Goal: Task Accomplishment & Management: Manage account settings

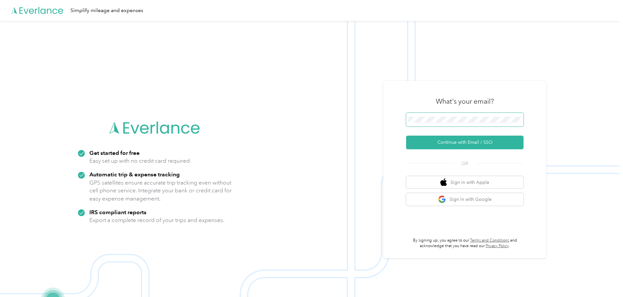
click at [406, 136] on button "Continue with Email / SSO" at bounding box center [464, 143] width 117 height 14
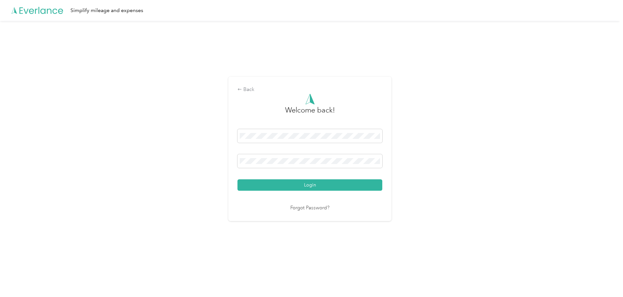
click at [237, 179] on button "Login" at bounding box center [309, 184] width 145 height 11
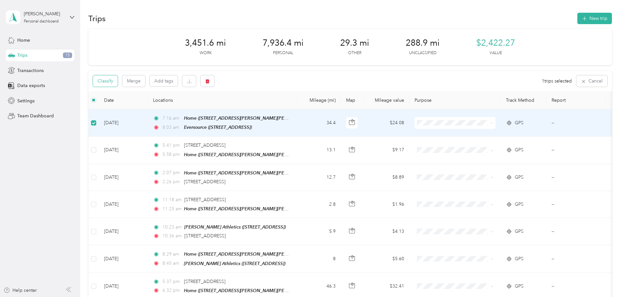
click at [118, 79] on button "Classify" at bounding box center [105, 80] width 25 height 11
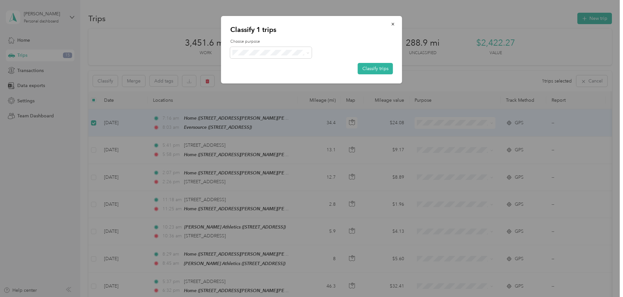
click at [286, 75] on span "Personal" at bounding box center [276, 75] width 61 height 7
click at [370, 72] on button "Classify trips" at bounding box center [375, 68] width 35 height 11
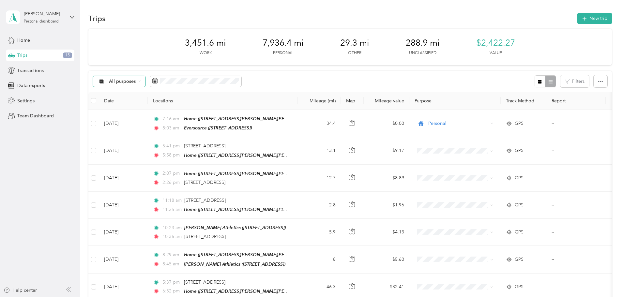
click at [136, 79] on span "All purposes" at bounding box center [122, 81] width 27 height 5
click at [172, 104] on span "Unclassified" at bounding box center [169, 104] width 33 height 7
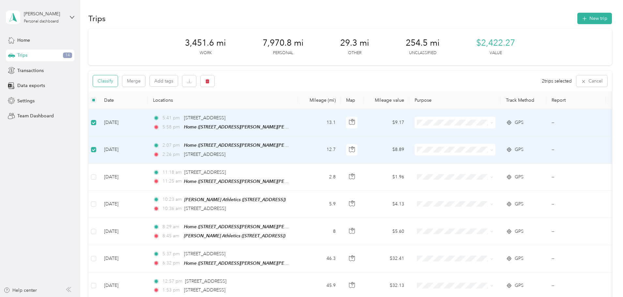
click at [118, 84] on button "Classify" at bounding box center [105, 80] width 25 height 11
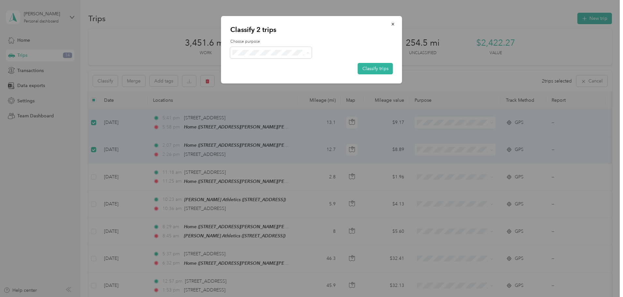
click at [275, 91] on li "Real Estate" at bounding box center [271, 87] width 82 height 11
click at [379, 71] on button "Classify trips" at bounding box center [375, 68] width 35 height 11
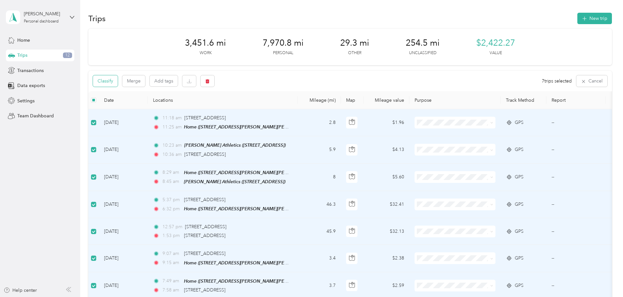
click at [118, 77] on button "Classify" at bounding box center [105, 80] width 25 height 11
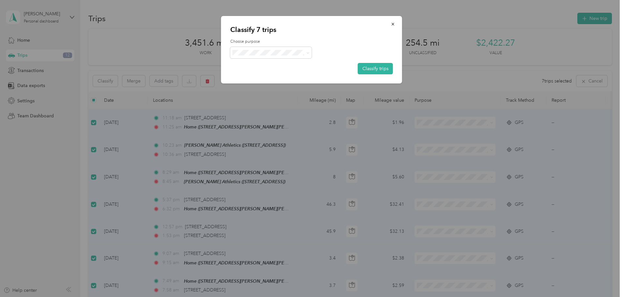
click at [270, 74] on span "Personal" at bounding box center [276, 75] width 61 height 7
click at [363, 69] on button "Classify trips" at bounding box center [375, 68] width 35 height 11
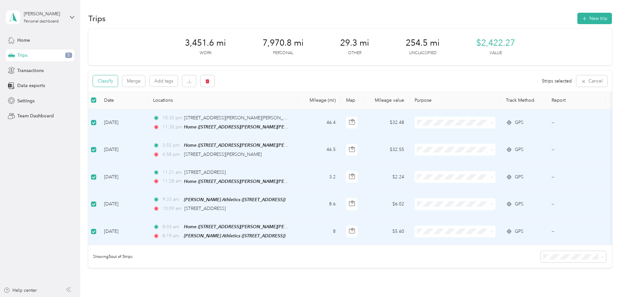
click at [118, 83] on button "Classify" at bounding box center [105, 80] width 25 height 11
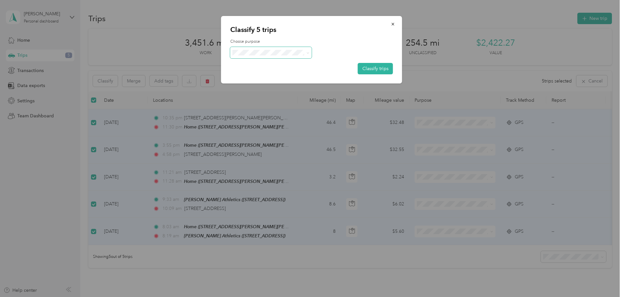
click at [249, 57] on span at bounding box center [271, 52] width 82 height 11
drag, startPoint x: 373, startPoint y: 69, endPoint x: 296, endPoint y: 102, distance: 83.8
click at [373, 69] on button "Classify trips" at bounding box center [375, 68] width 35 height 11
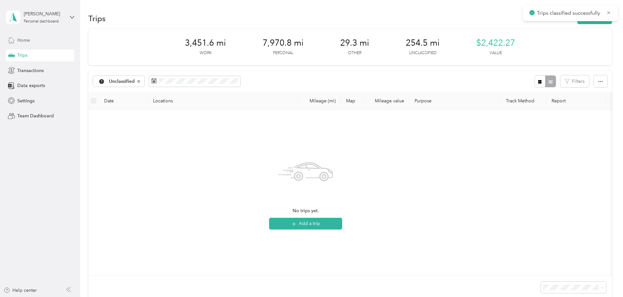
click at [45, 38] on div "Home" at bounding box center [40, 40] width 68 height 12
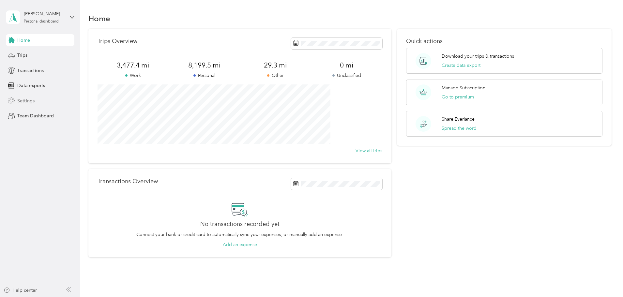
click at [50, 99] on div "Settings" at bounding box center [40, 101] width 68 height 12
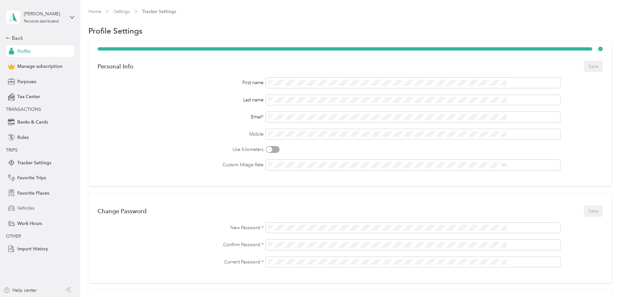
click at [42, 205] on div "Vehicles" at bounding box center [40, 209] width 68 height 12
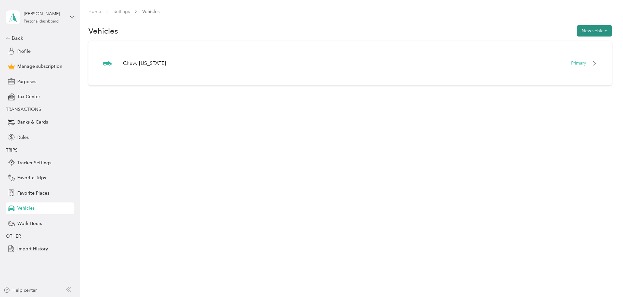
click at [577, 33] on button "New vehicle" at bounding box center [594, 30] width 35 height 11
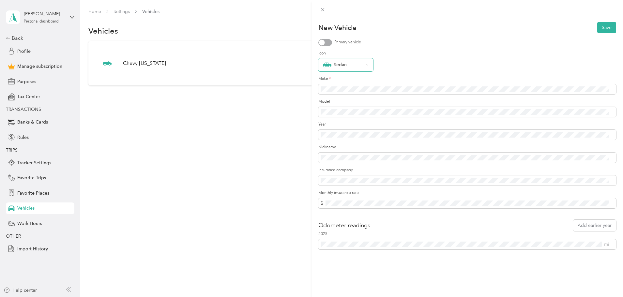
click at [356, 67] on div "Sedan" at bounding box center [343, 65] width 41 height 8
click at [351, 144] on div "Truck" at bounding box center [346, 144] width 46 height 7
click at [330, 44] on div at bounding box center [325, 42] width 14 height 7
click at [346, 64] on div "Truck" at bounding box center [343, 64] width 41 height 6
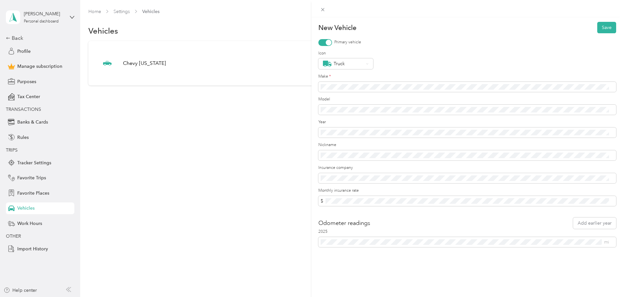
click at [359, 126] on li "Pickup" at bounding box center [345, 129] width 55 height 11
click at [601, 27] on button "Save" at bounding box center [606, 27] width 19 height 11
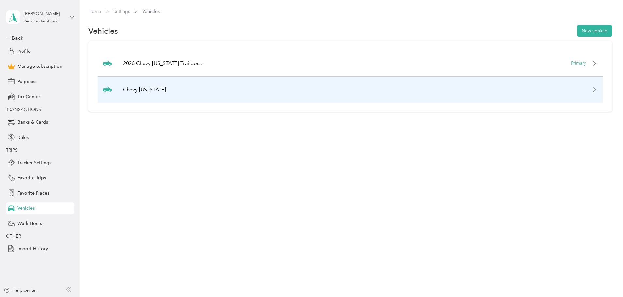
click at [282, 88] on div "Chevy [US_STATE]" at bounding box center [350, 90] width 505 height 26
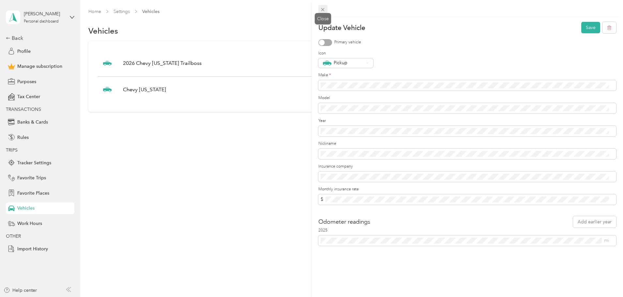
click at [323, 8] on icon at bounding box center [323, 10] width 6 height 6
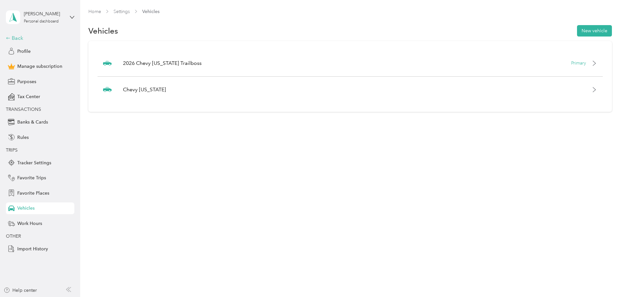
click at [14, 38] on div "Back" at bounding box center [38, 38] width 65 height 8
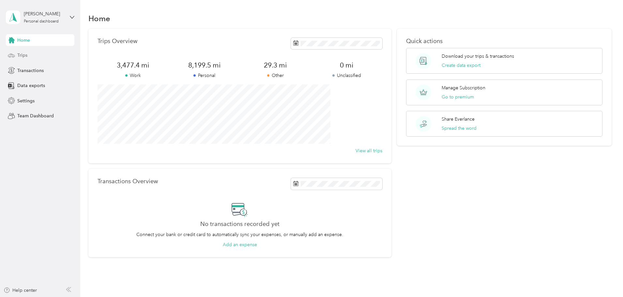
click at [38, 57] on div "Trips" at bounding box center [40, 56] width 68 height 12
